Goal: Navigation & Orientation: Find specific page/section

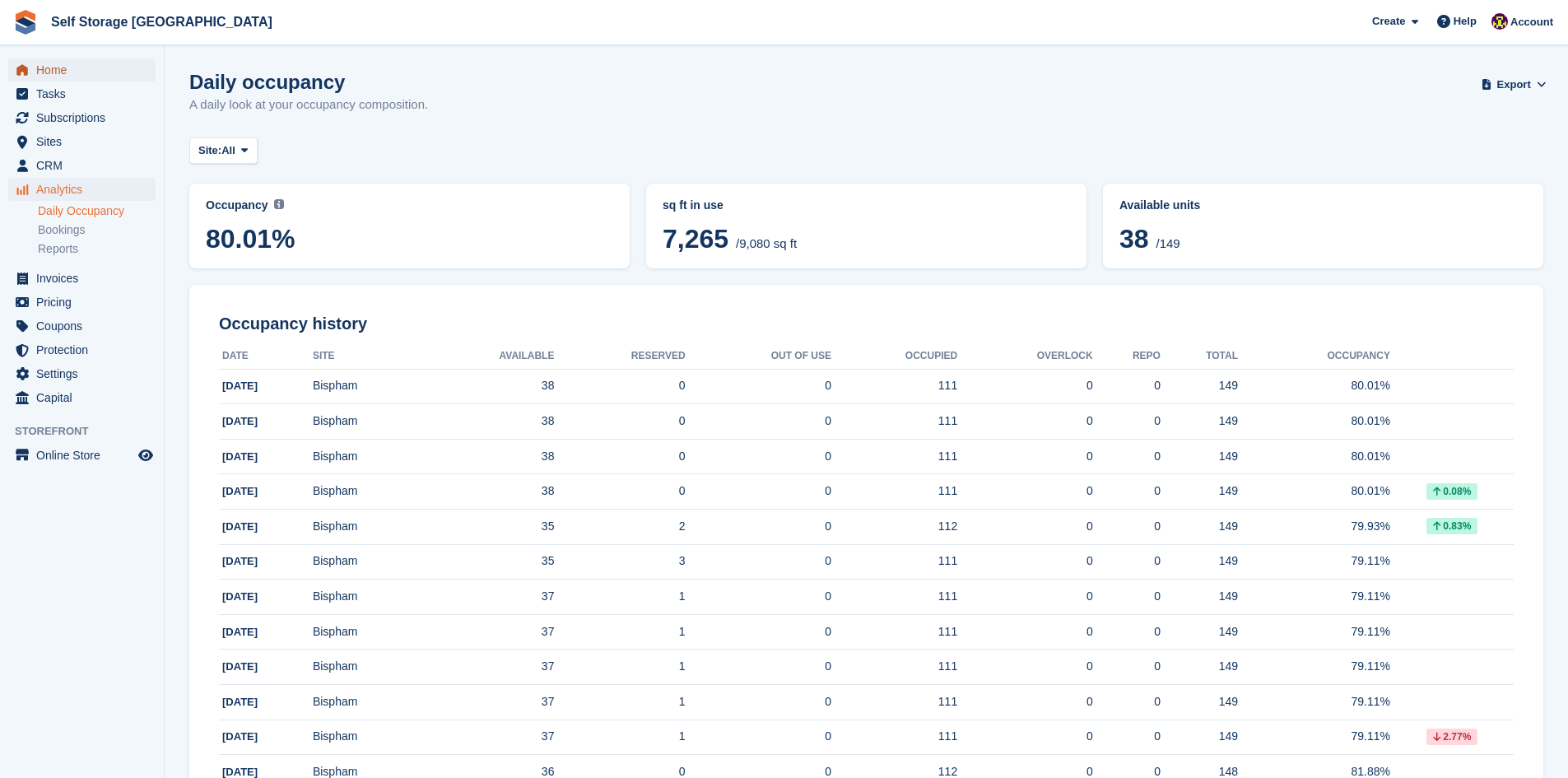
click at [60, 69] on span "Home" at bounding box center [86, 70] width 99 height 23
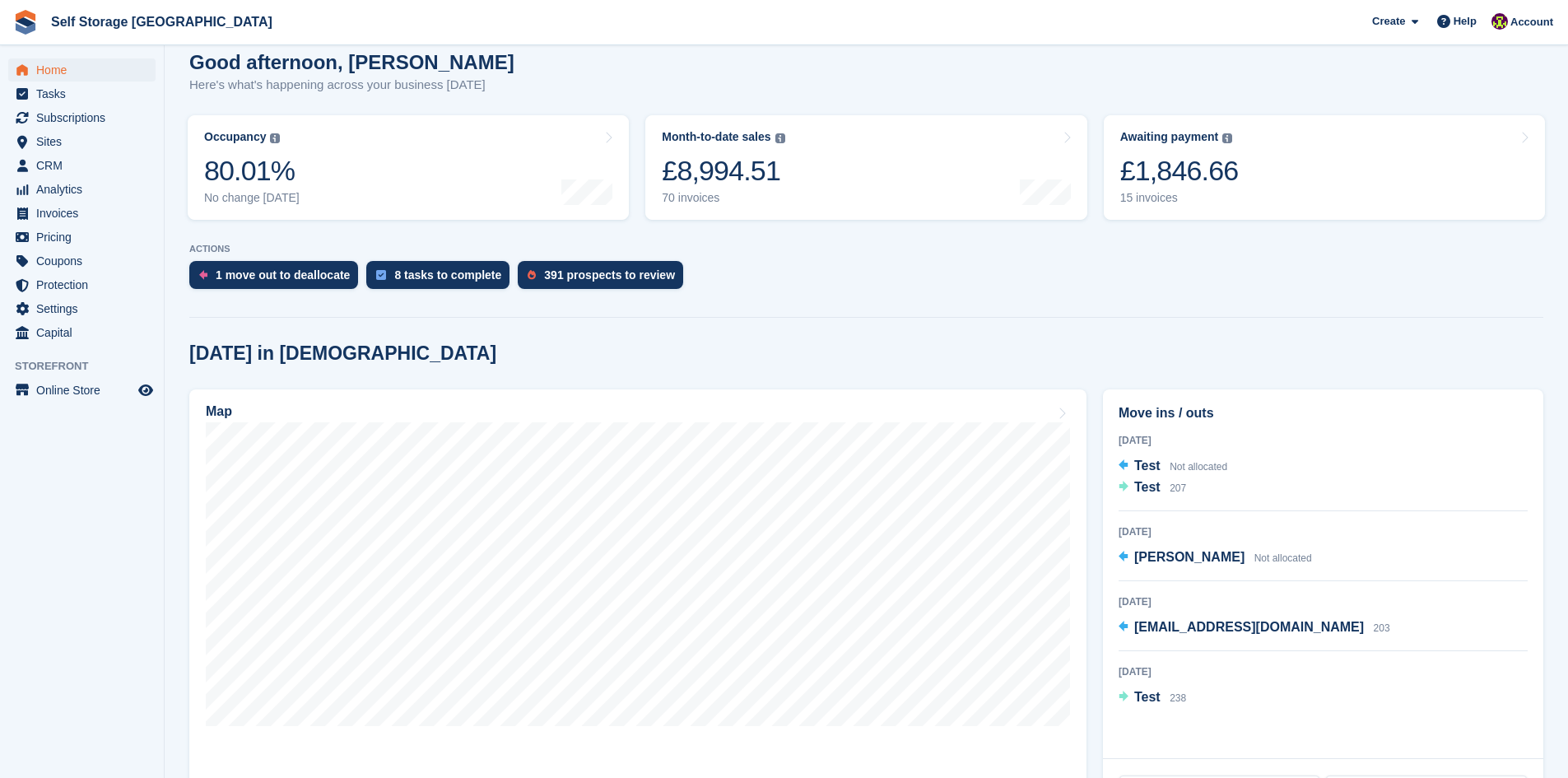
scroll to position [164, 0]
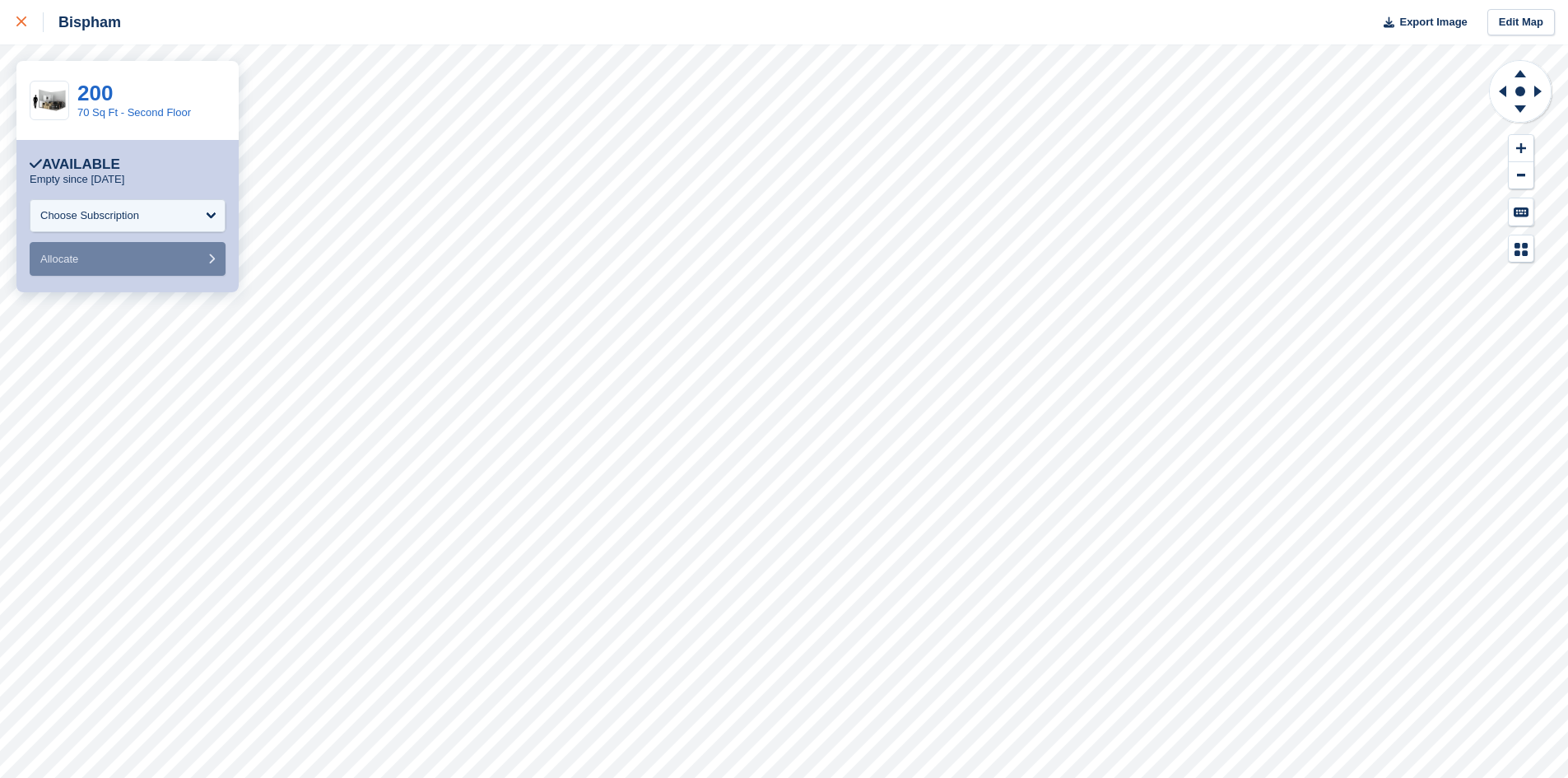
click at [16, 27] on div at bounding box center [30, 21] width 27 height 20
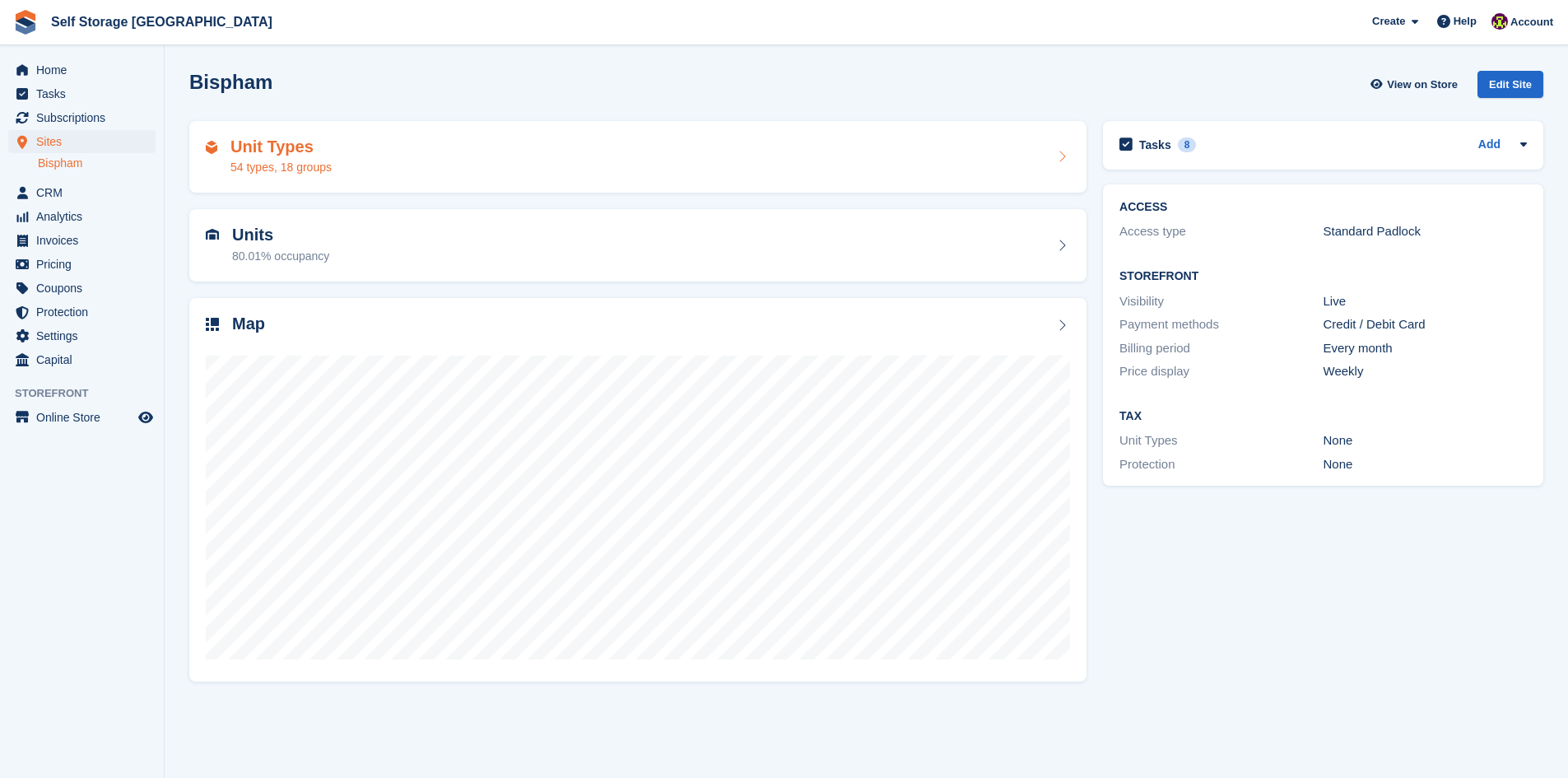
click at [369, 156] on div "Unit Types 54 types, 18 groups" at bounding box center [638, 157] width 864 height 39
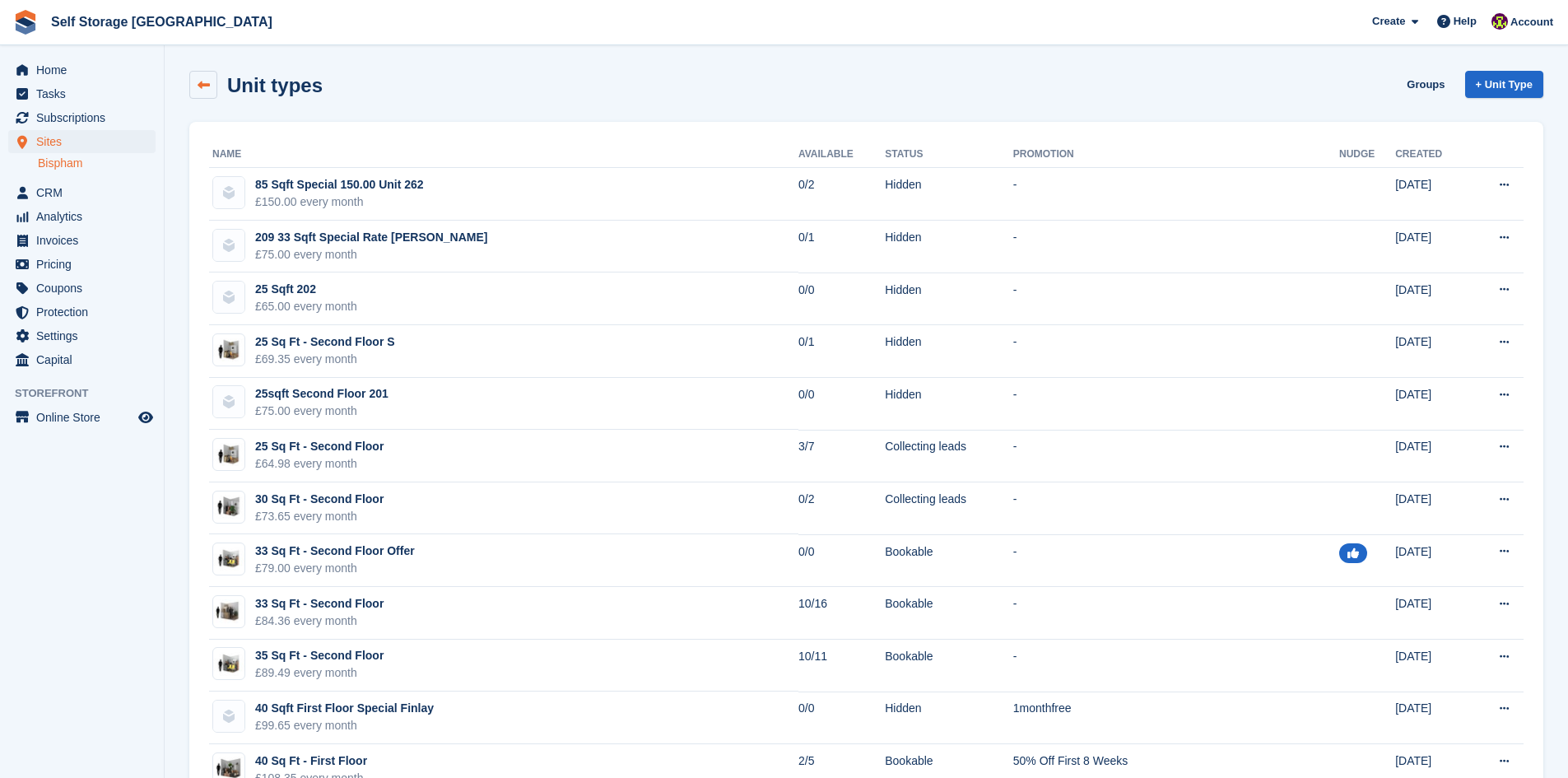
click at [203, 89] on icon at bounding box center [204, 85] width 12 height 12
